Goal: Browse casually: Explore the website without a specific task or goal

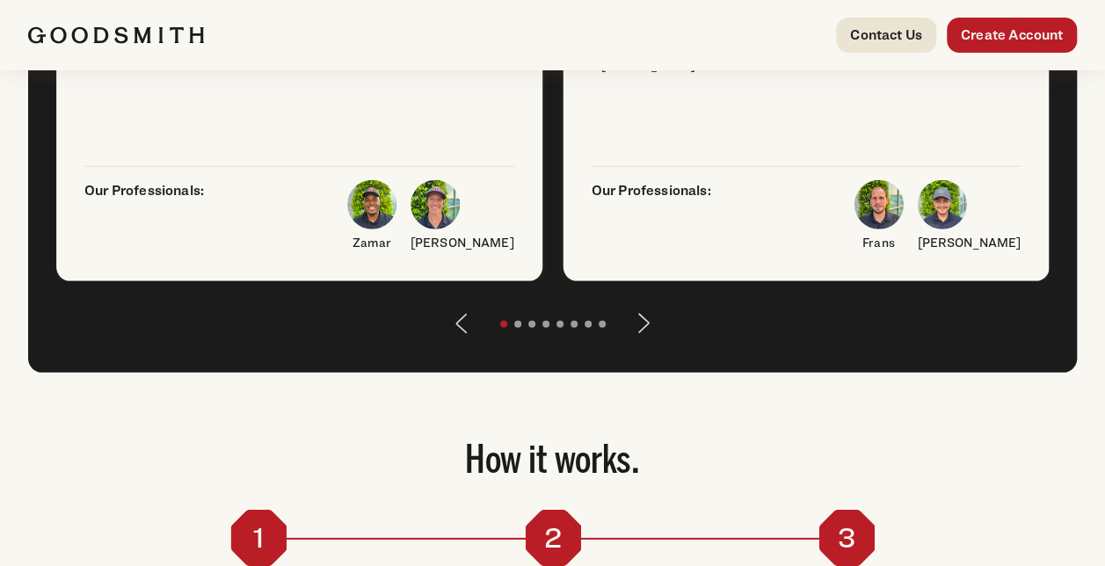
scroll to position [2462, 0]
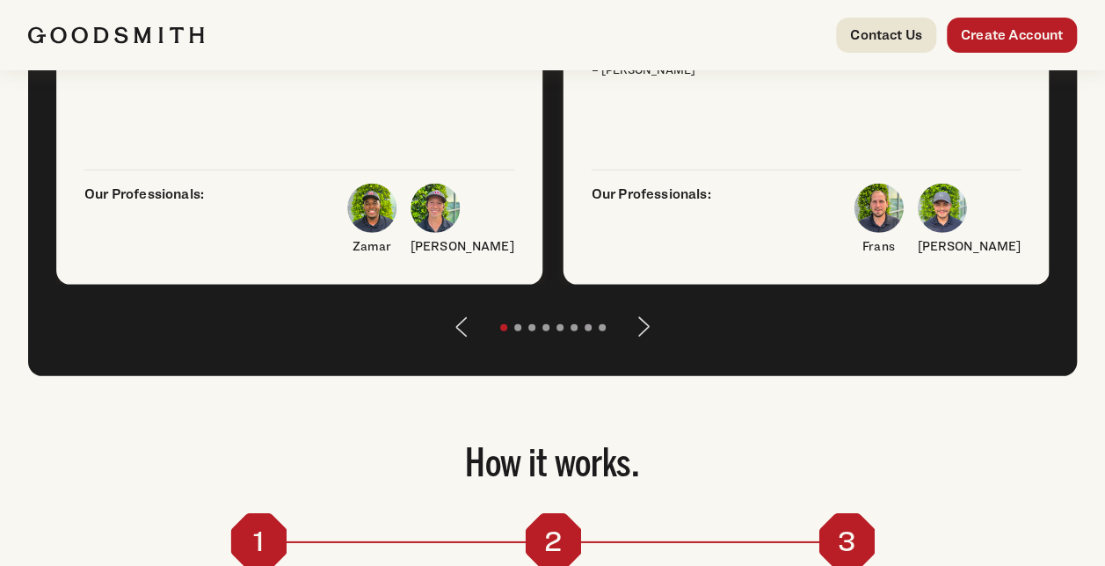
click at [640, 348] on button "Next" at bounding box center [644, 327] width 42 height 42
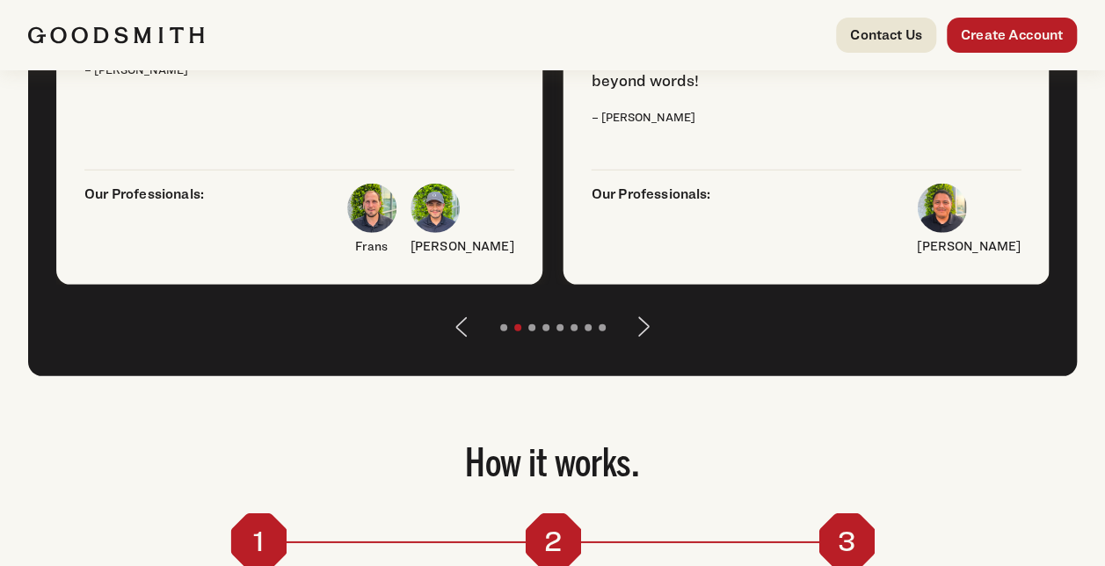
click at [641, 348] on button "Next" at bounding box center [644, 327] width 42 height 42
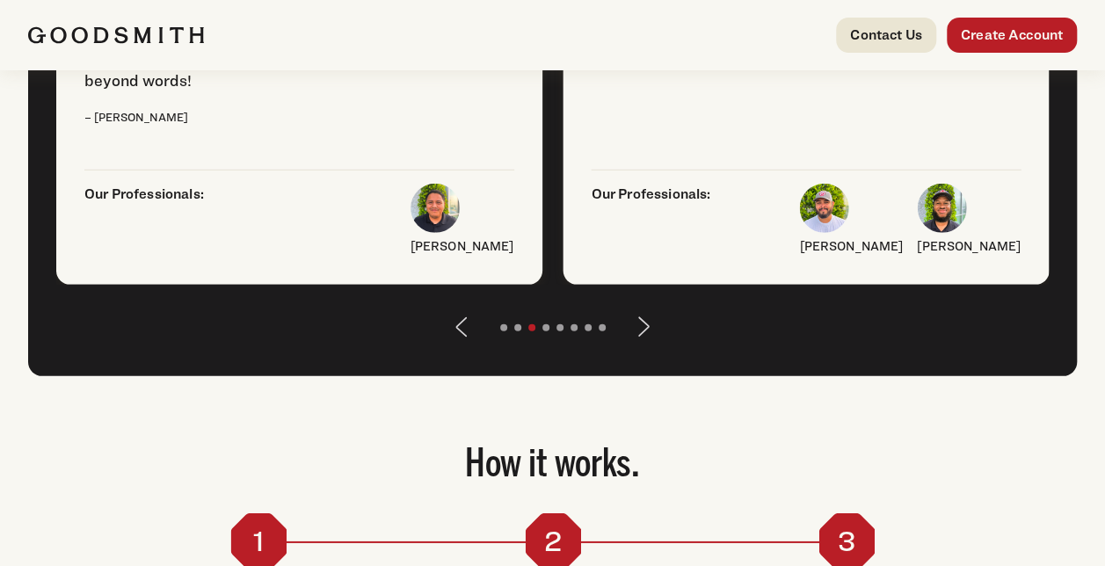
click at [641, 348] on button "Next" at bounding box center [644, 327] width 42 height 42
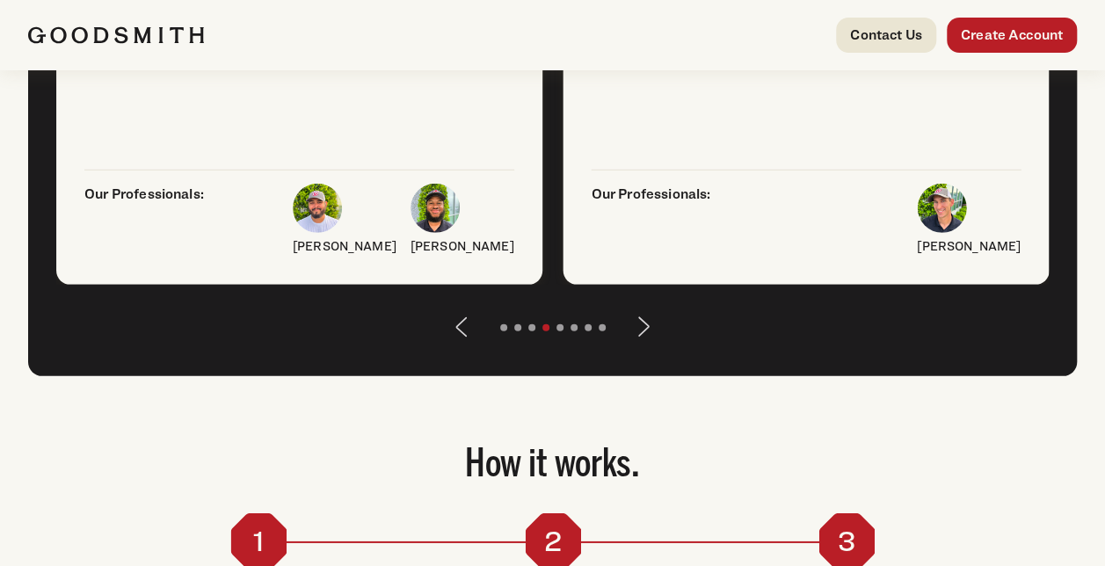
click at [641, 348] on button "Next" at bounding box center [644, 327] width 42 height 42
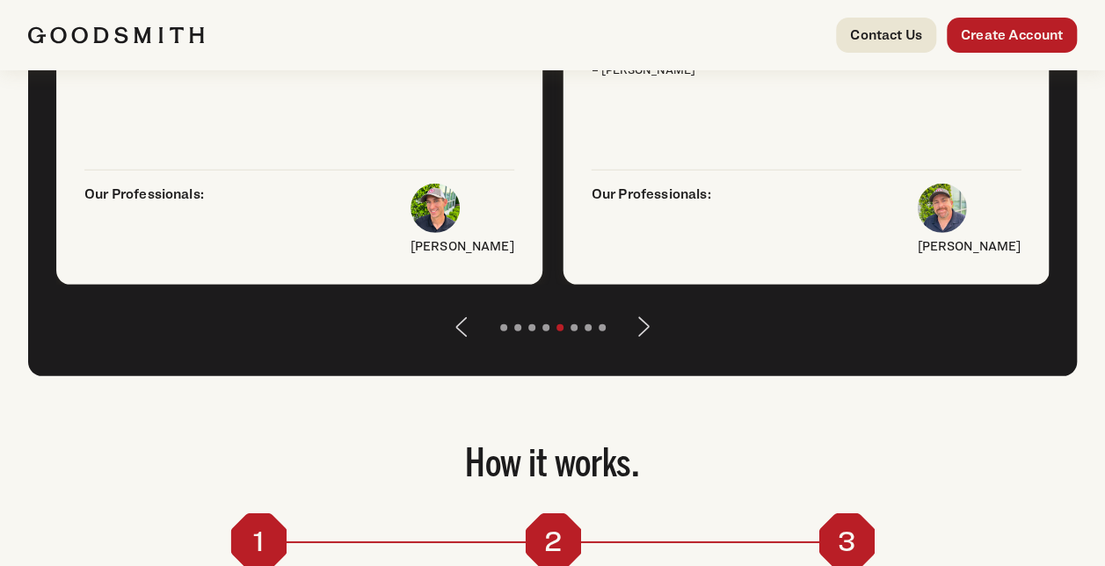
click at [641, 348] on button "Next" at bounding box center [644, 327] width 42 height 42
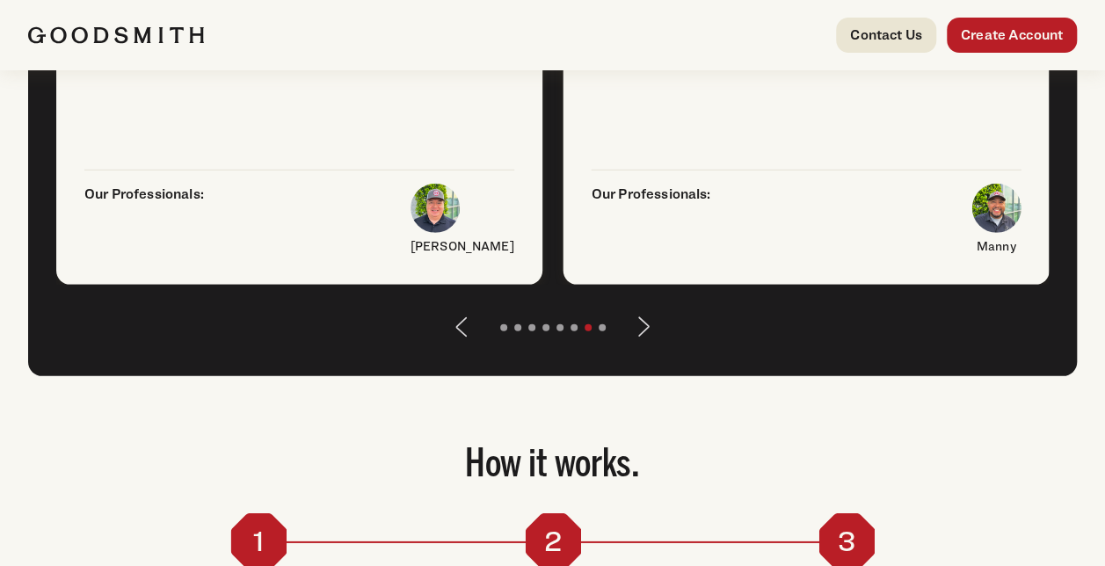
click at [641, 348] on button "Next" at bounding box center [644, 327] width 42 height 42
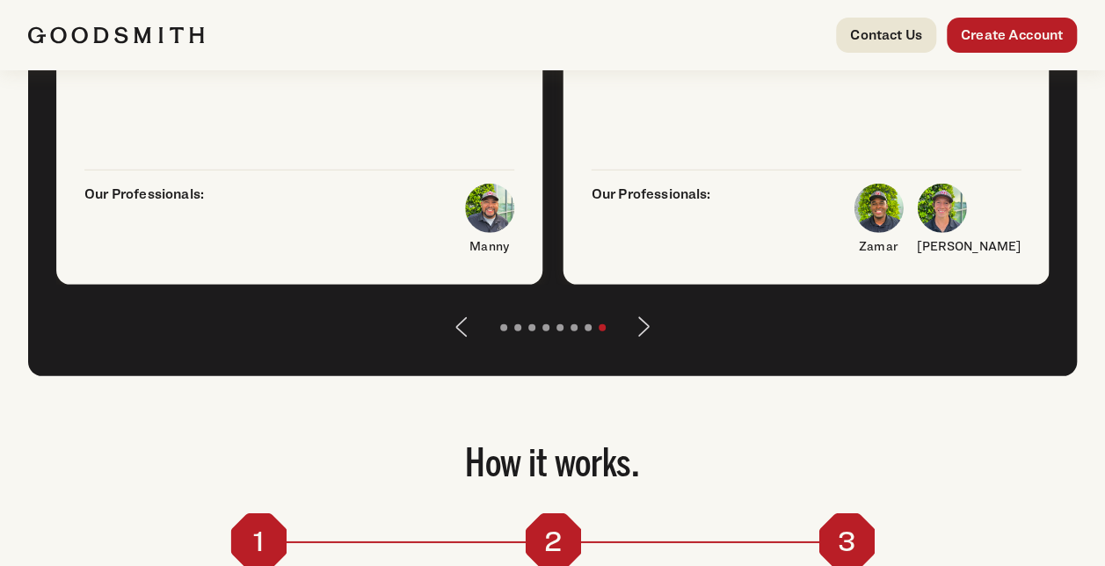
click at [641, 348] on button "Next" at bounding box center [644, 327] width 42 height 42
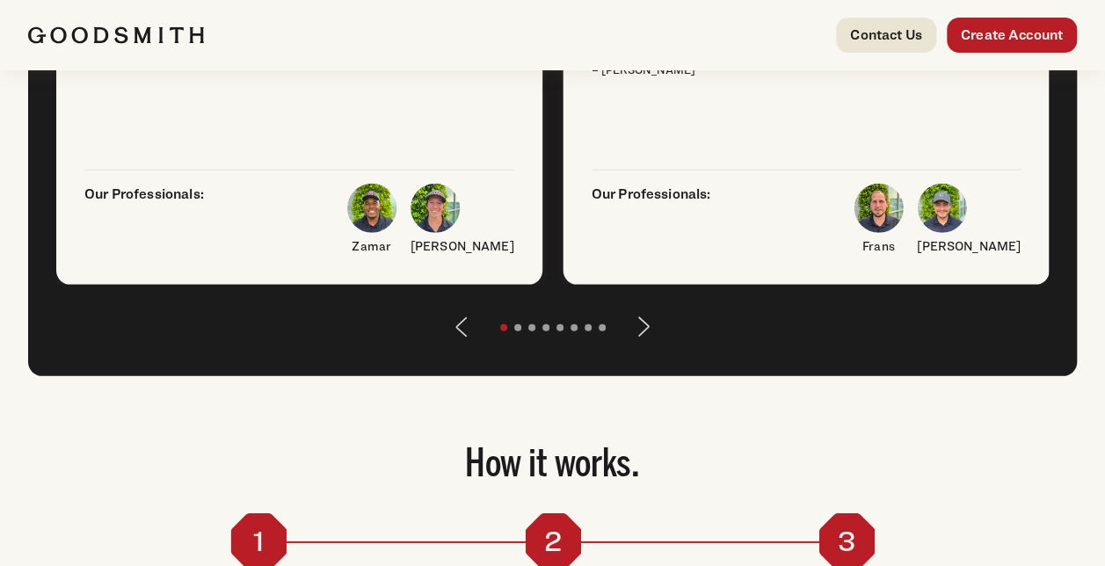
click at [641, 348] on button "Next" at bounding box center [644, 327] width 42 height 42
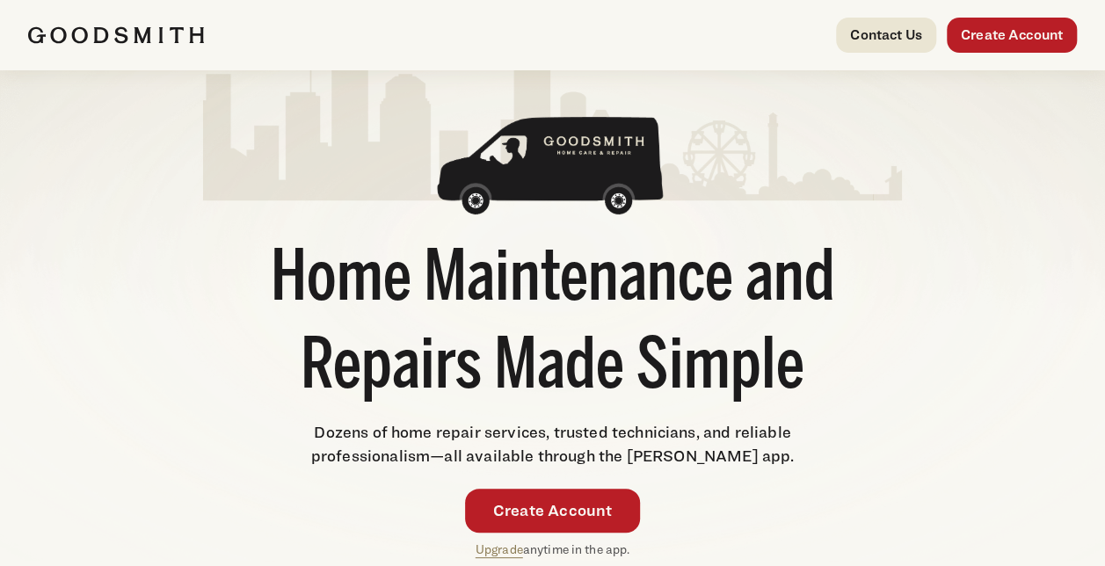
scroll to position [0, 0]
